Goal: Task Accomplishment & Management: Manage account settings

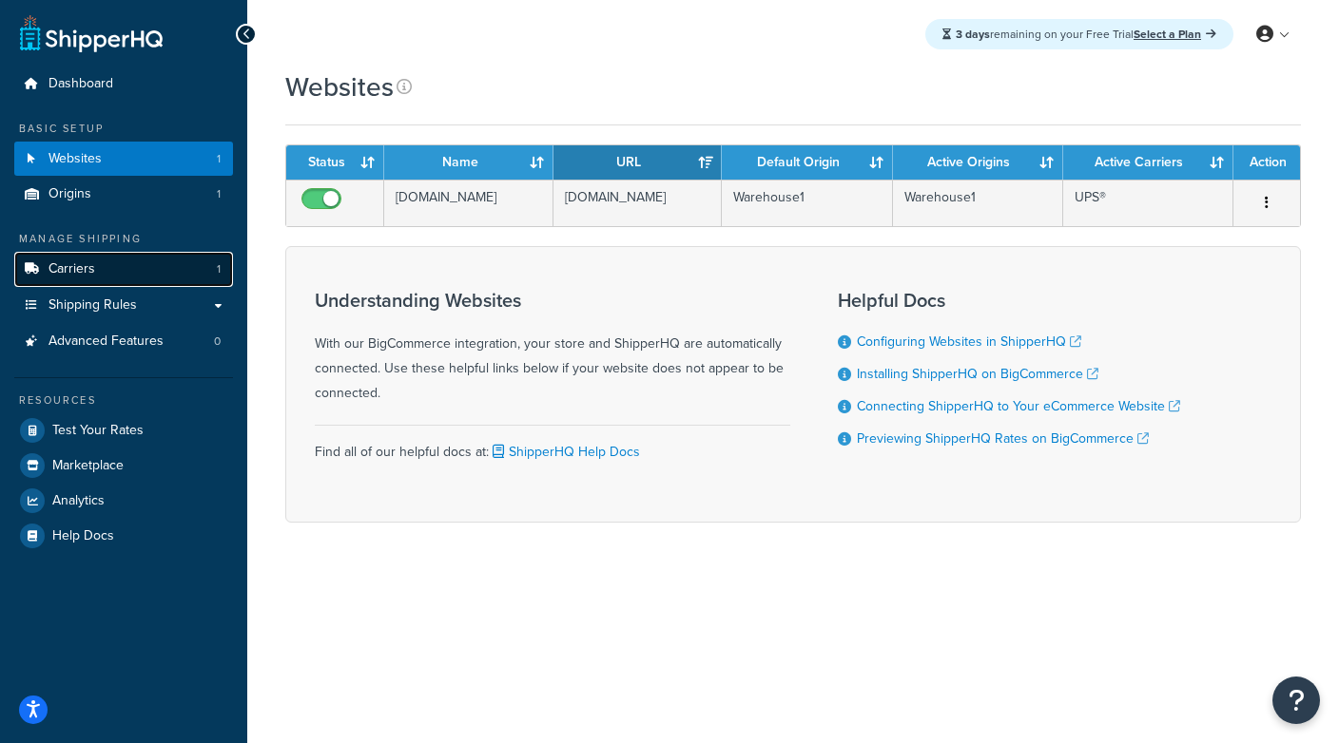
click at [153, 274] on link "Carriers 1" at bounding box center [123, 269] width 219 height 35
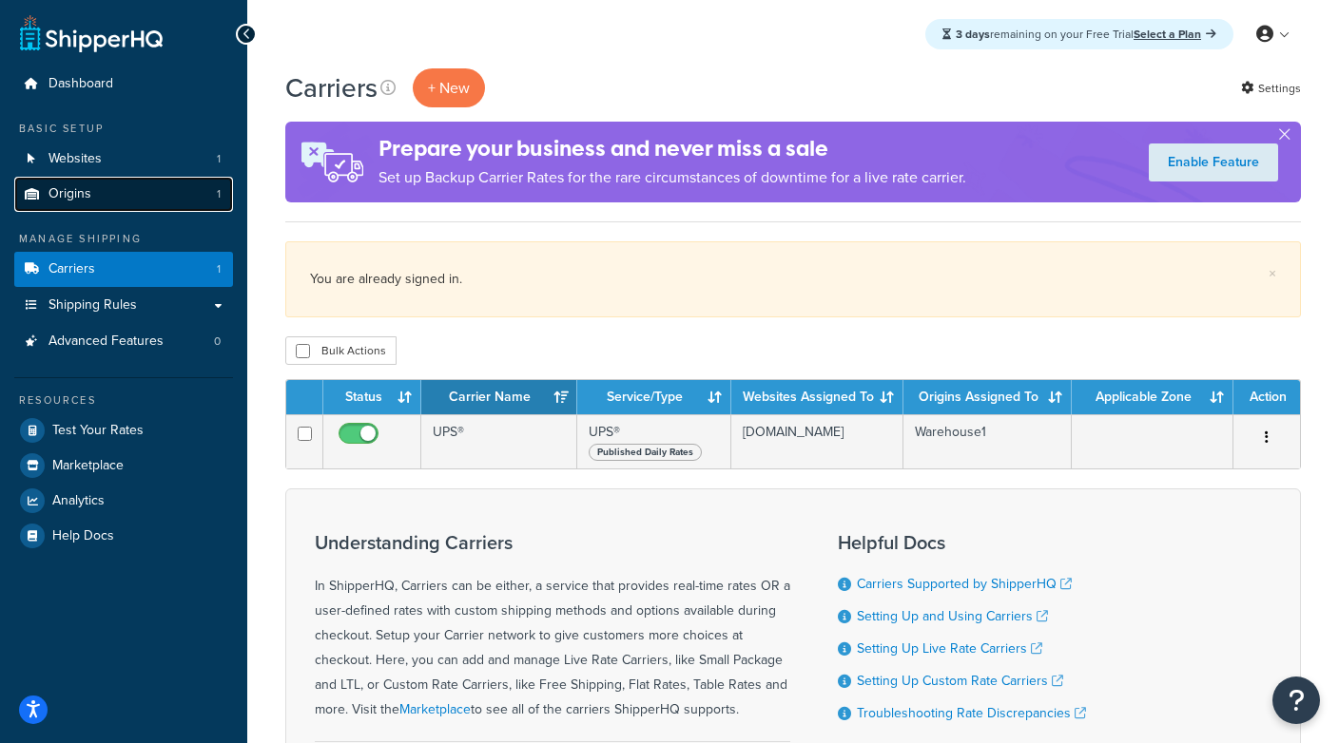
click at [147, 193] on link "Origins 1" at bounding box center [123, 194] width 219 height 35
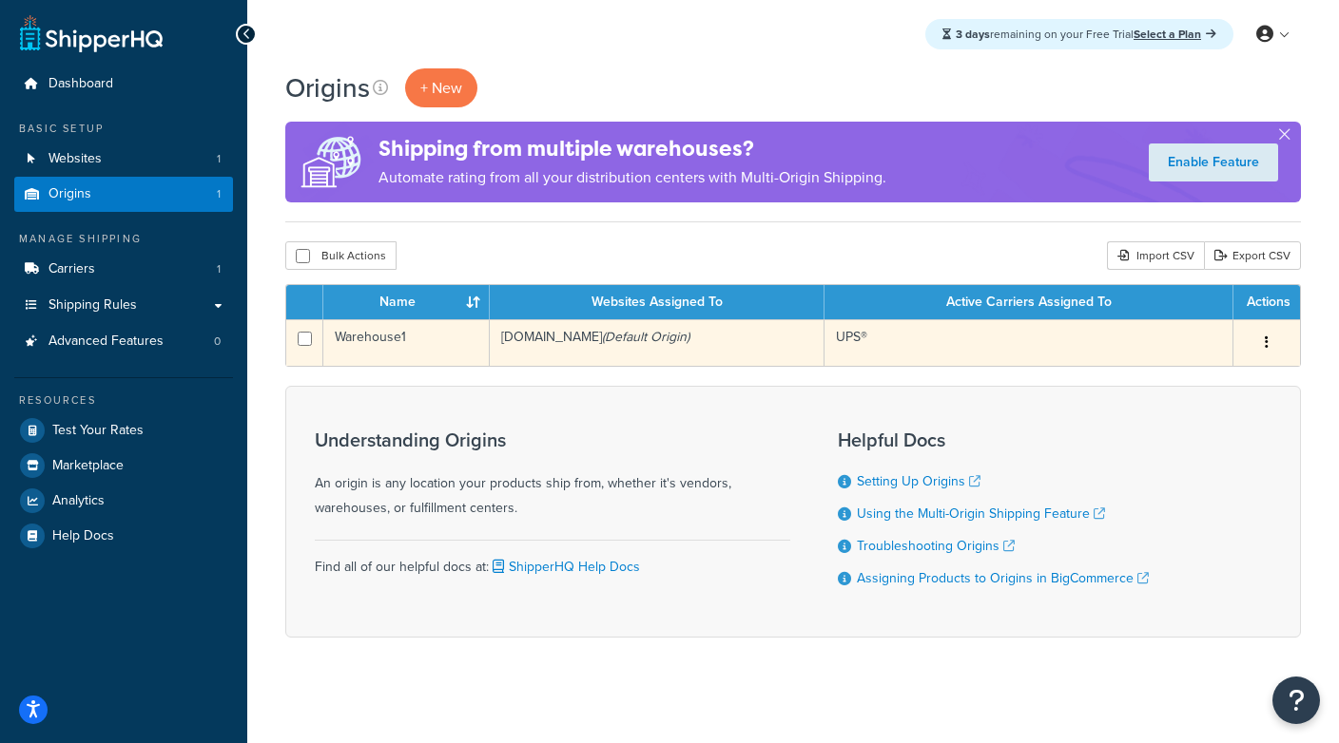
click at [624, 345] on td "warehouse-one-inc-b2b-sandbox-1.mybigcommerce.com (Default Origin)" at bounding box center [658, 342] width 336 height 47
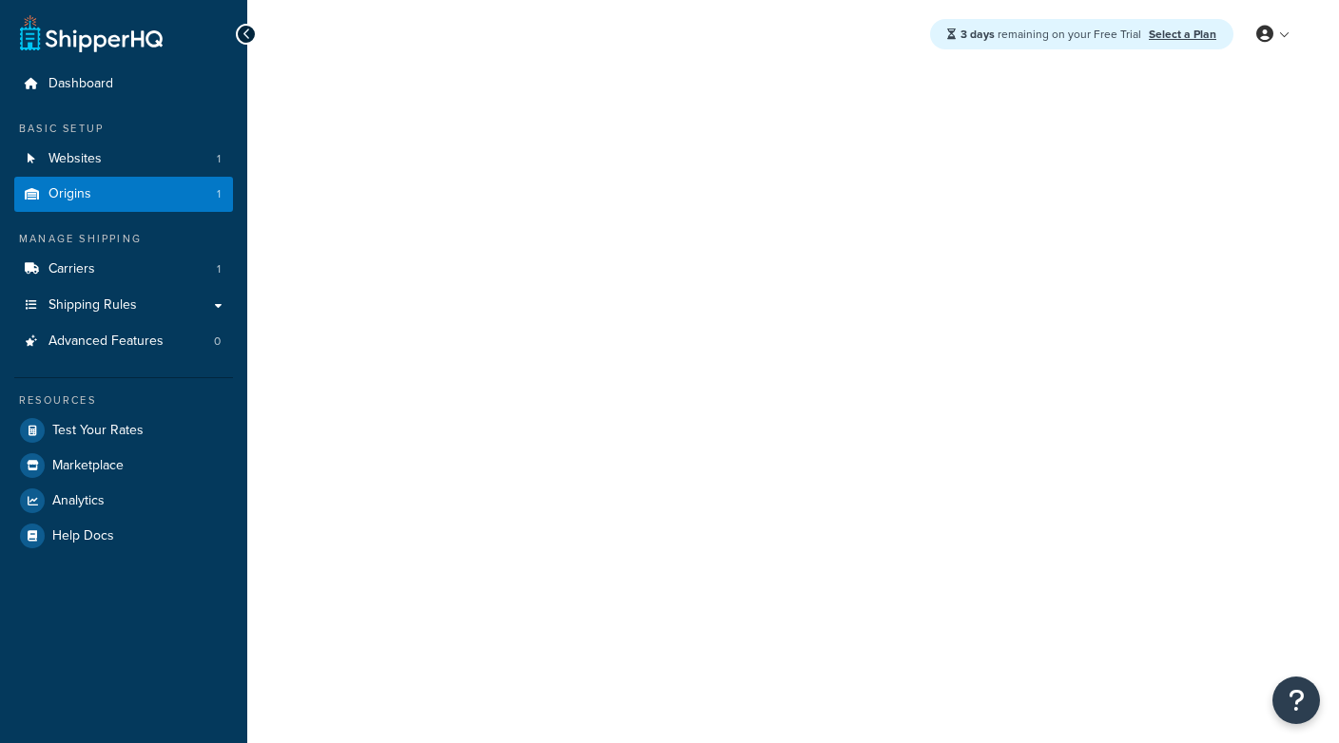
select select "25"
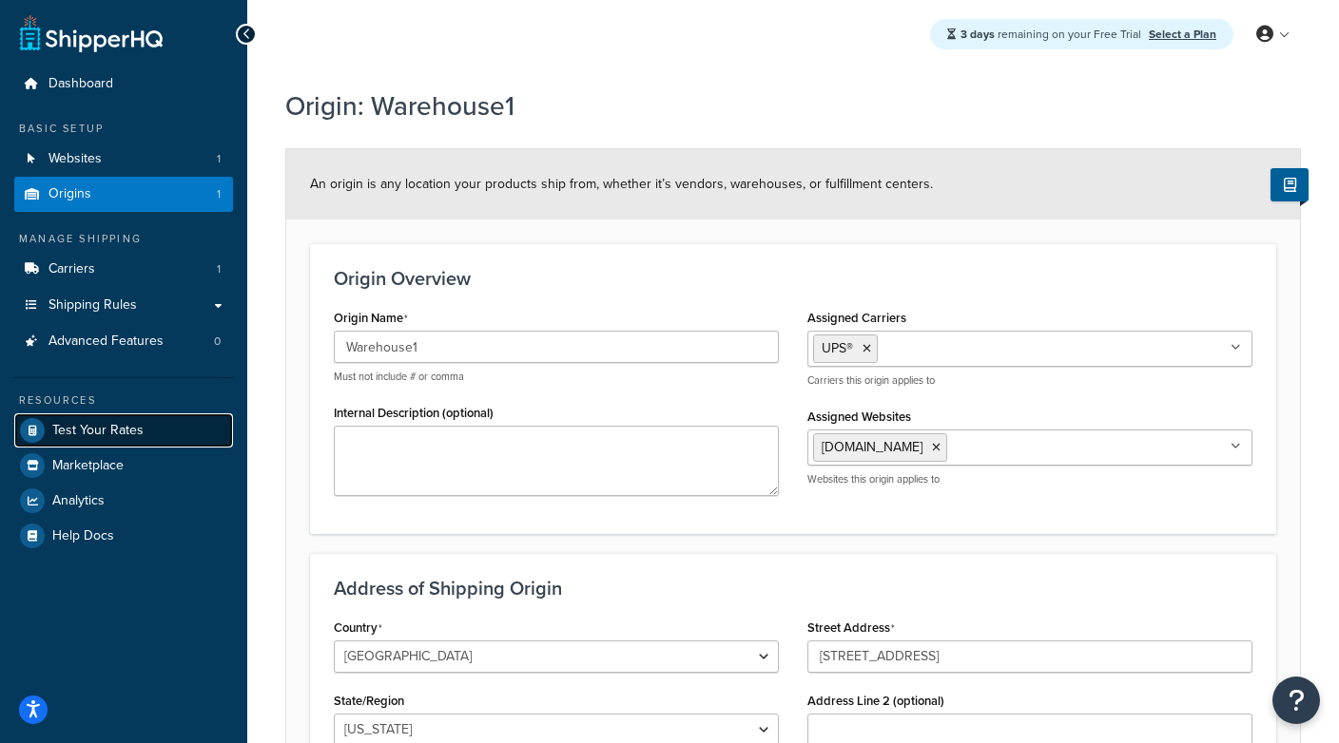
click at [121, 416] on link "Test Your Rates" at bounding box center [123, 431] width 219 height 34
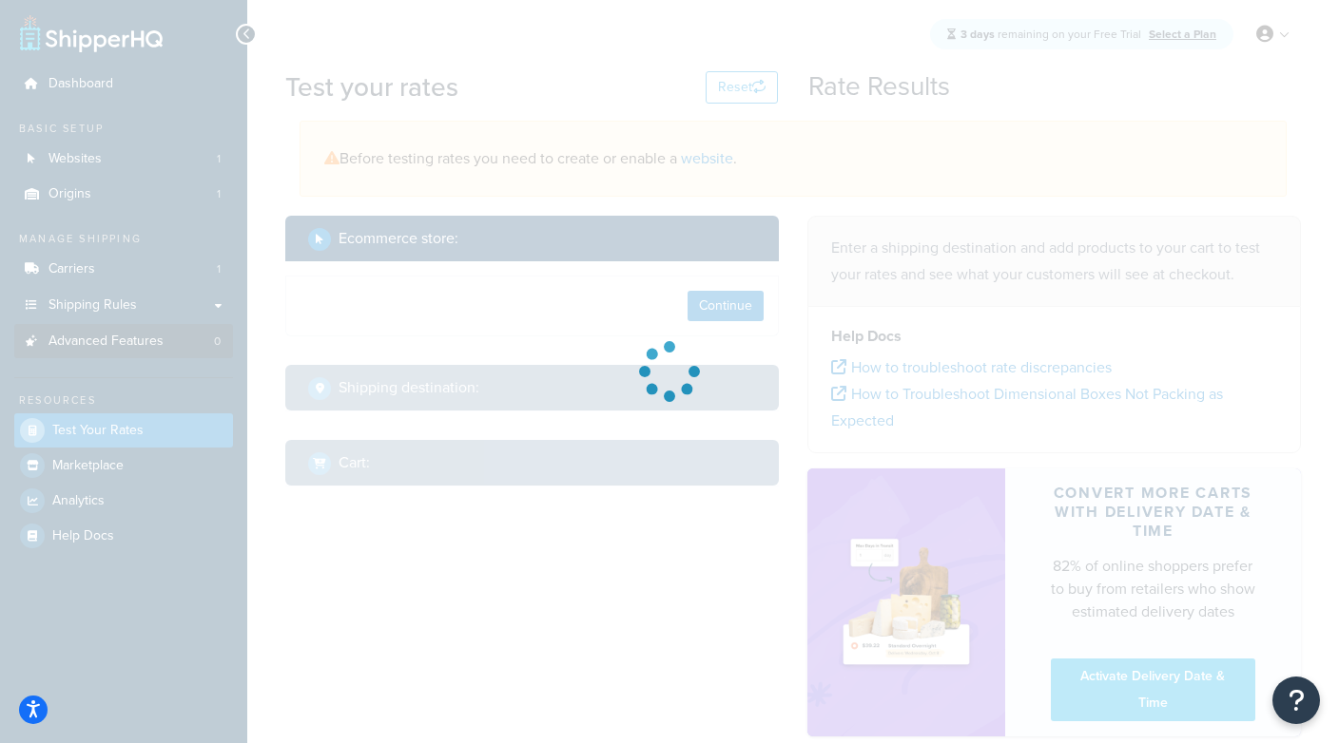
select select "TX"
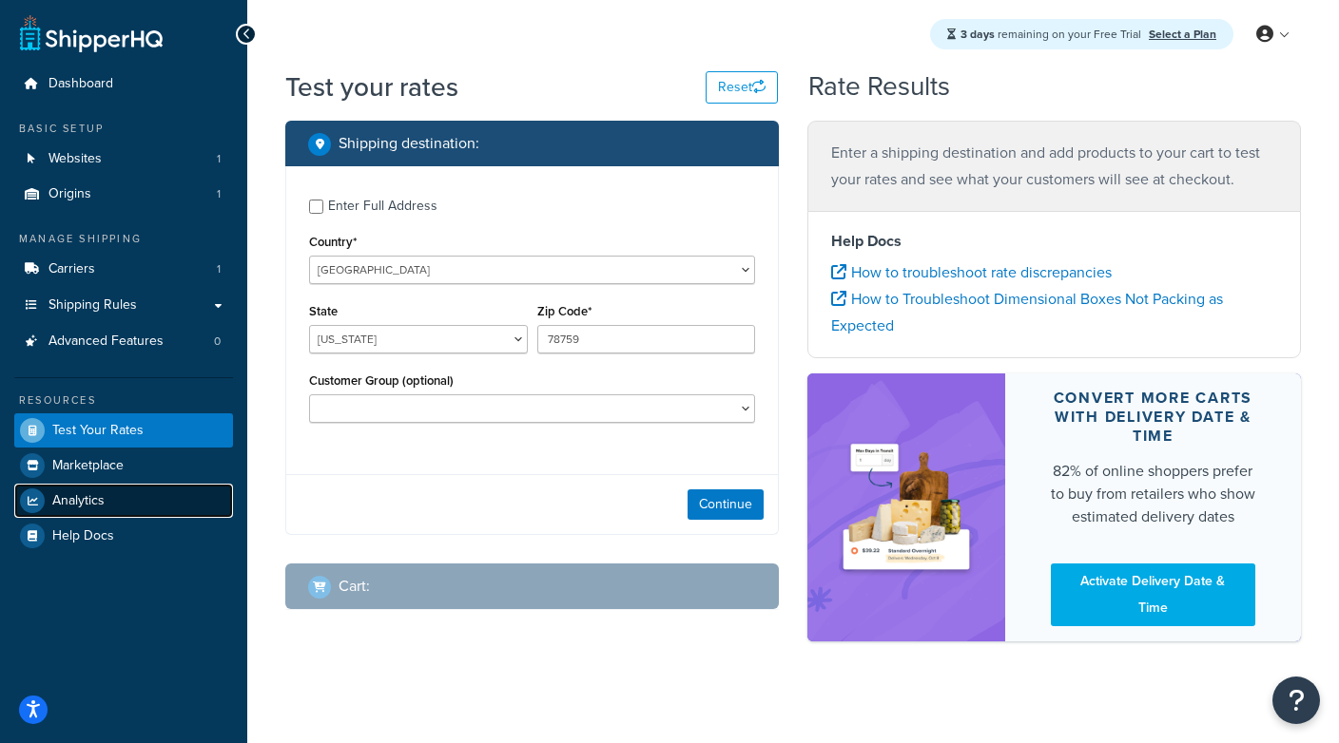
click at [133, 504] on link "Analytics" at bounding box center [123, 501] width 219 height 34
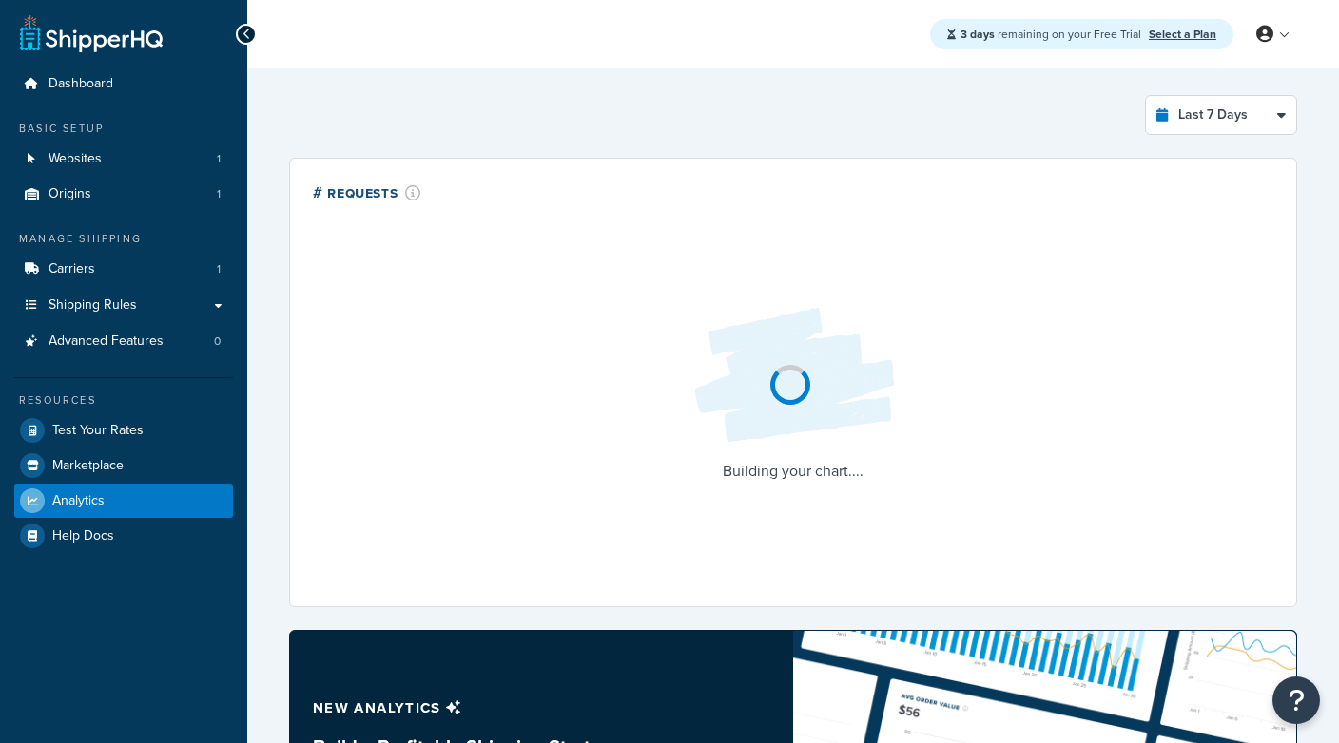
select select "last_7_days"
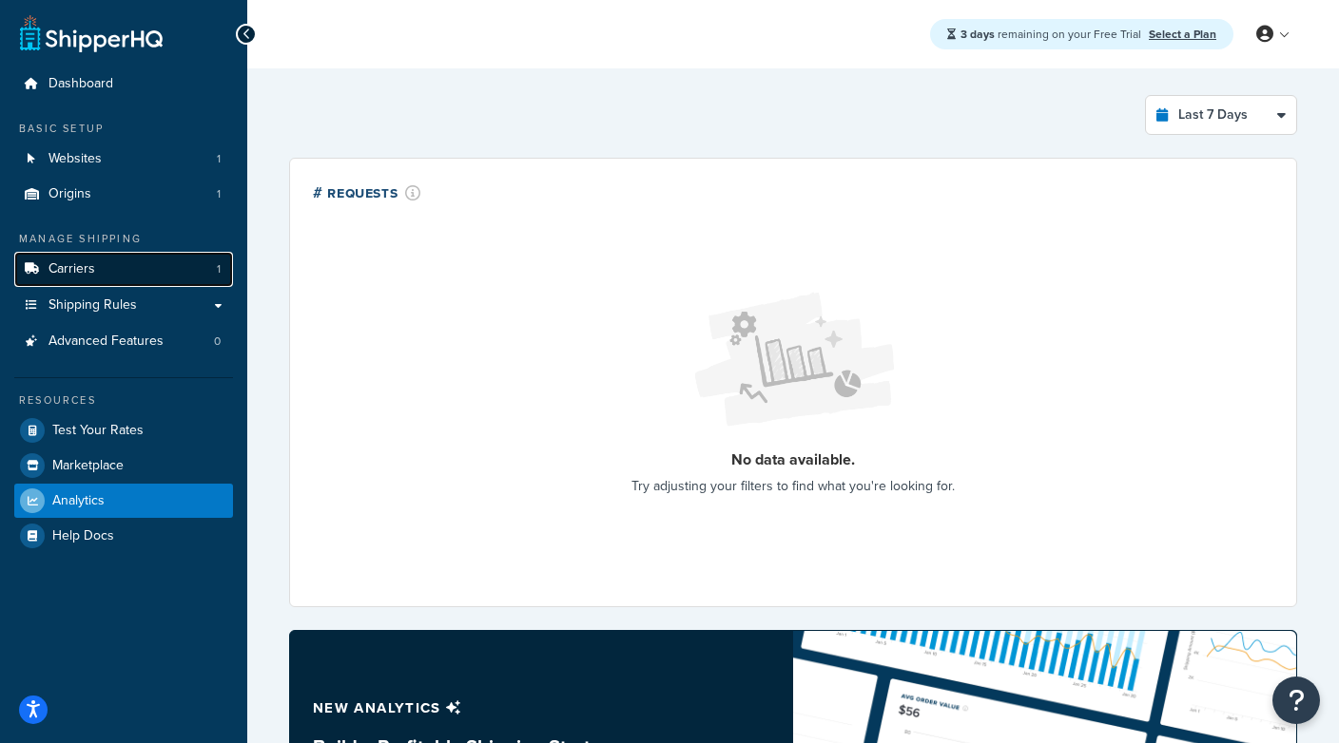
click at [113, 266] on link "Carriers 1" at bounding box center [123, 269] width 219 height 35
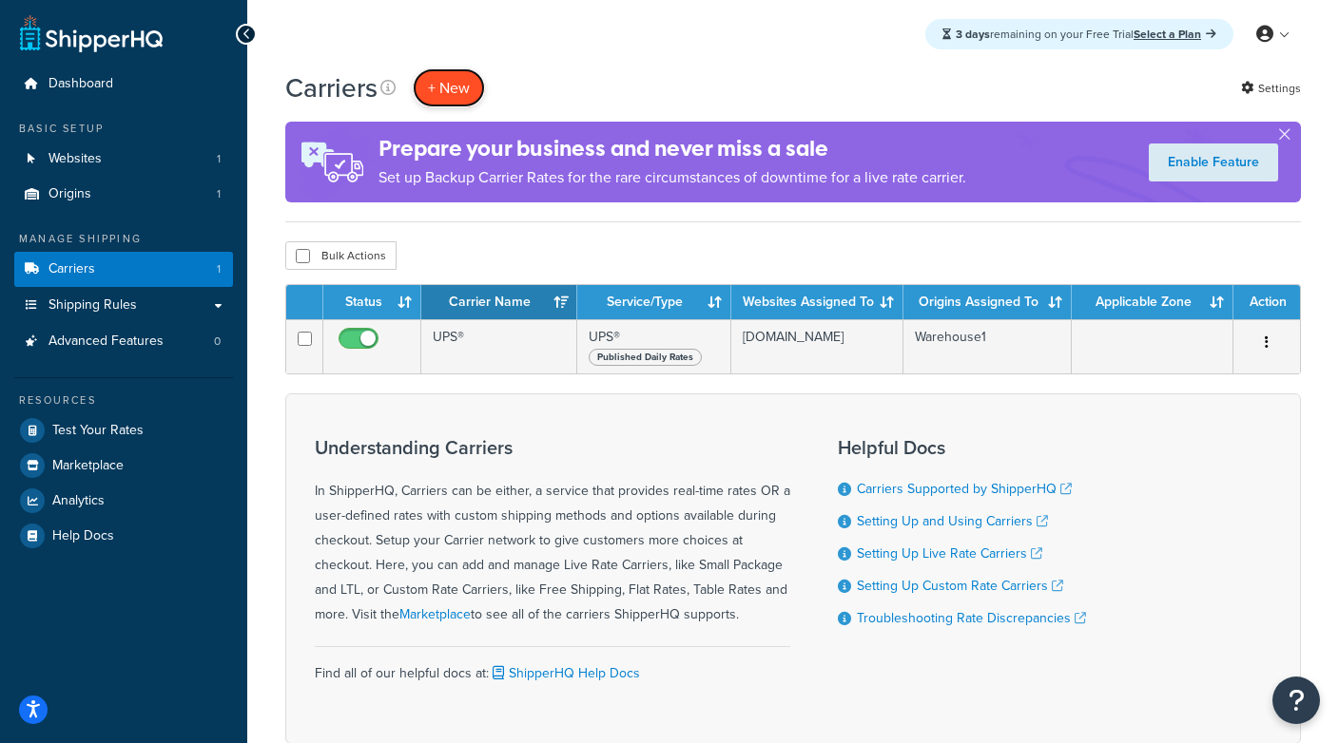
click at [466, 89] on button "+ New" at bounding box center [449, 87] width 72 height 39
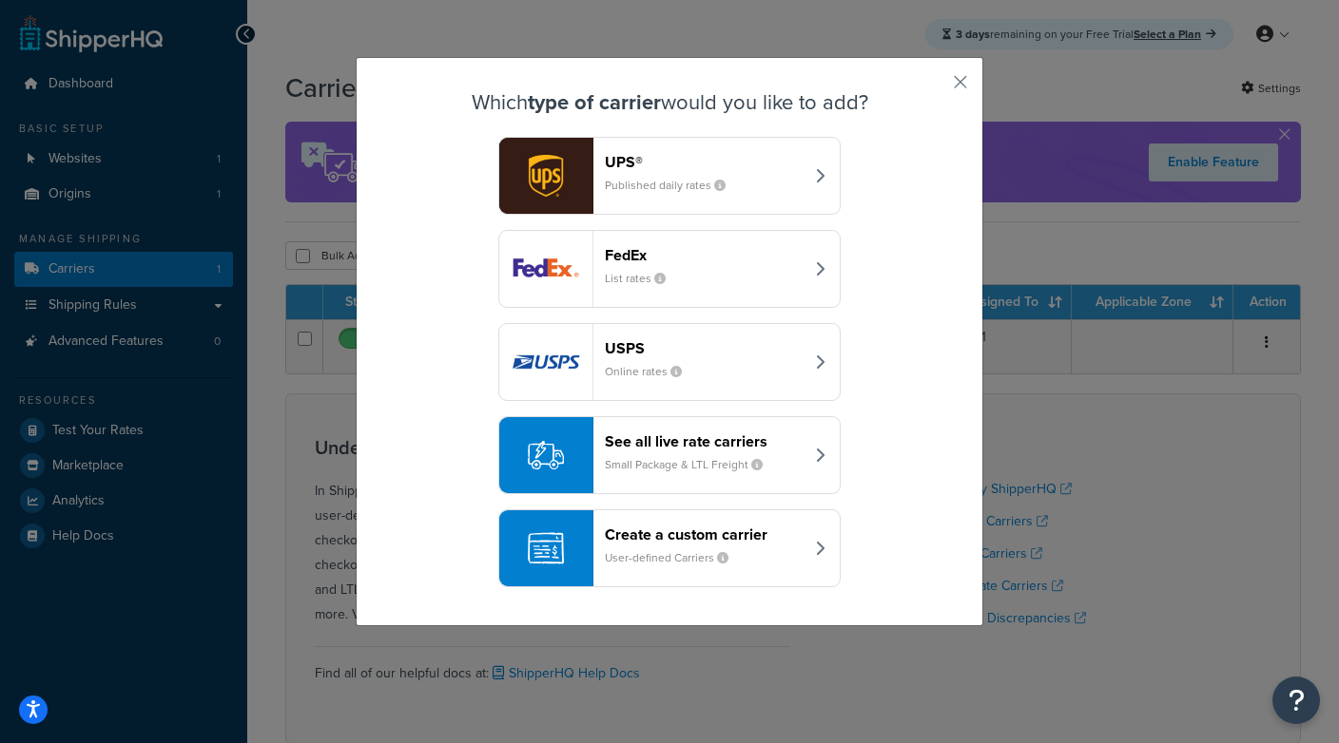
click at [707, 474] on div "See all live rate carriers Small Package & LTL Freight" at bounding box center [704, 456] width 199 height 46
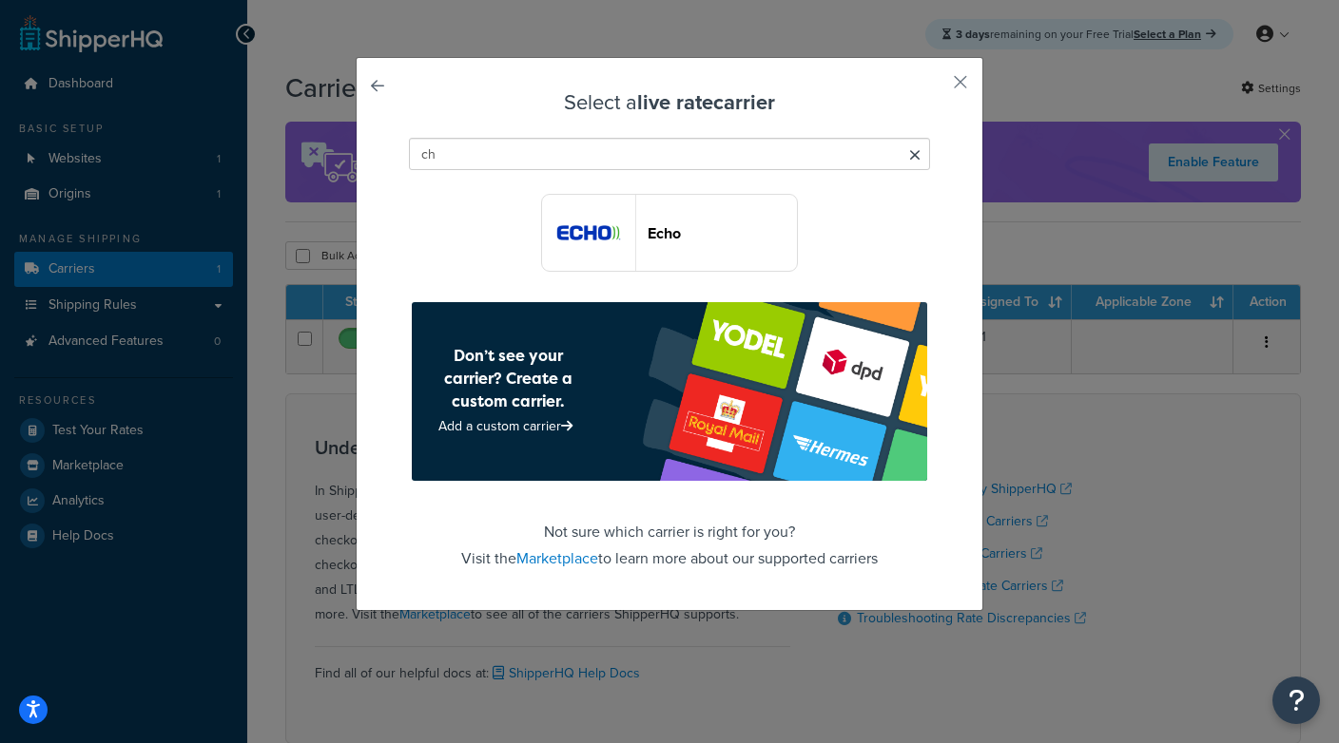
type input "c"
click at [519, 161] on input "ch" at bounding box center [669, 154] width 521 height 32
type input "ch"
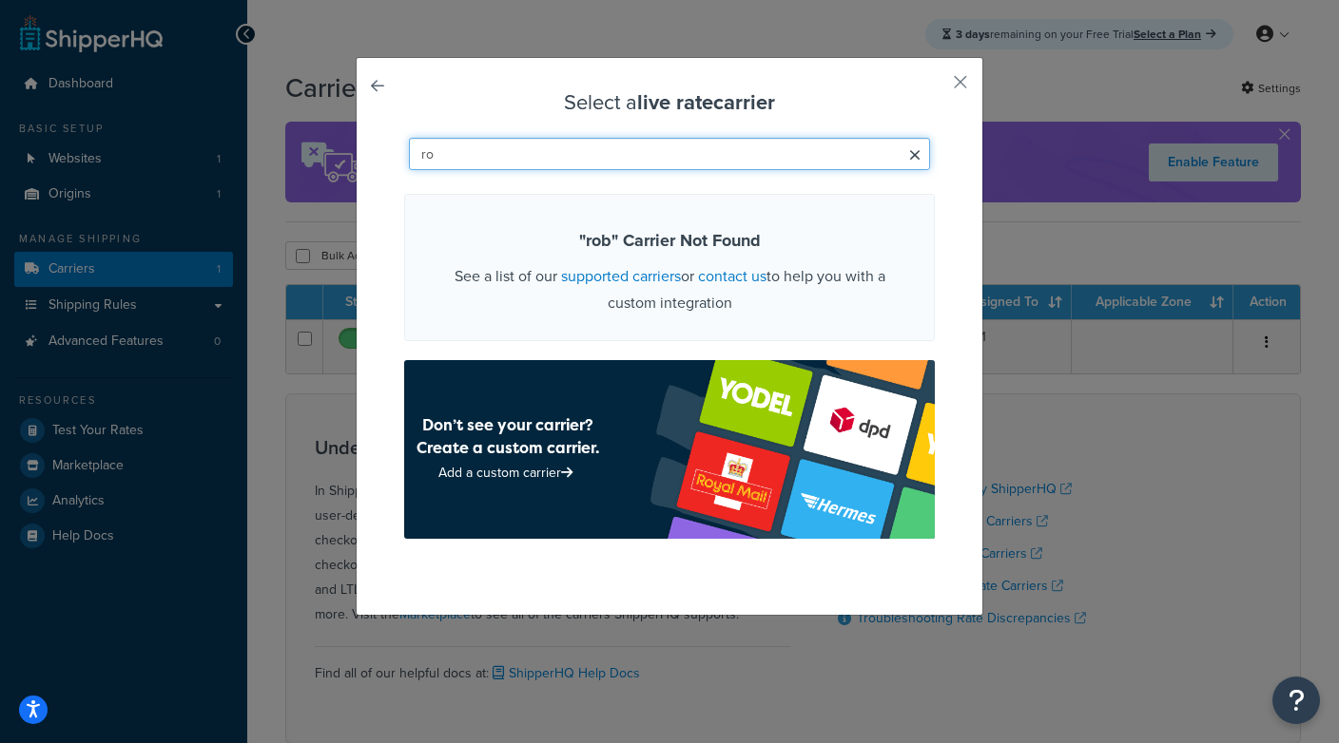
type input "r"
